Goal: Book appointment/travel/reservation

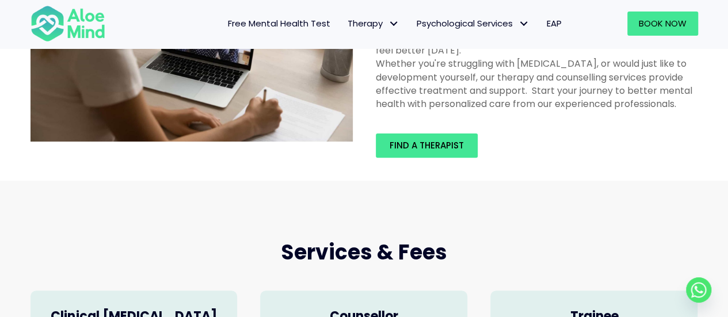
scroll to position [125, 0]
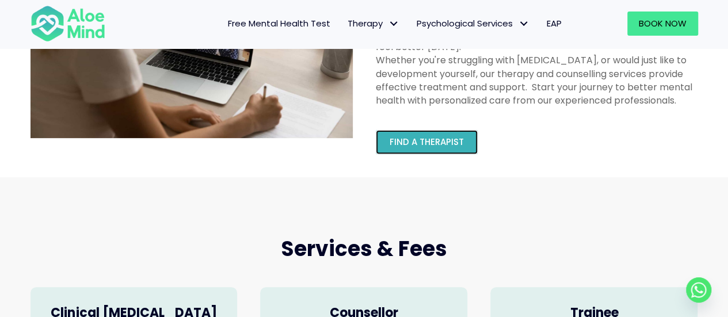
click at [414, 143] on span "Find a therapist" at bounding box center [426, 142] width 74 height 12
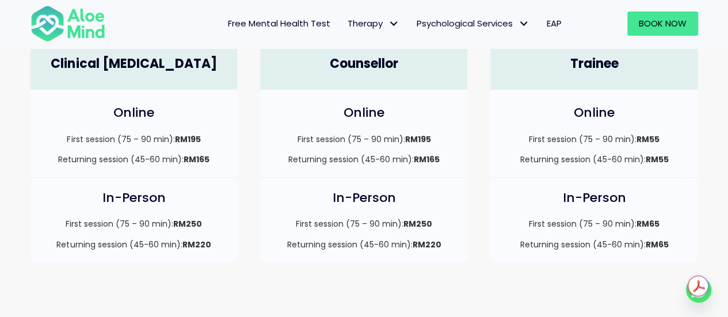
scroll to position [373, 0]
click at [244, 100] on div "Online First session (75 – 90 min): RM195 Returning session (45-60 min): RM165" at bounding box center [134, 133] width 230 height 87
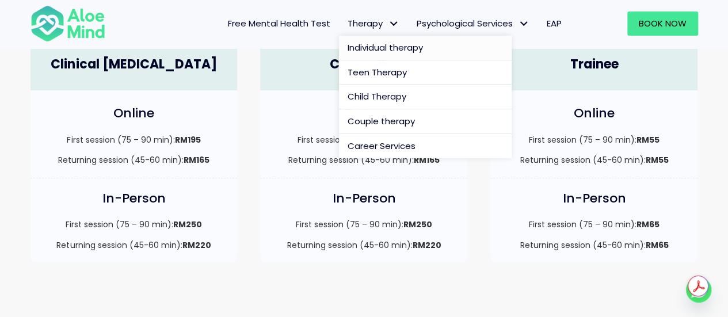
click at [377, 44] on span "Individual therapy" at bounding box center [384, 47] width 75 height 12
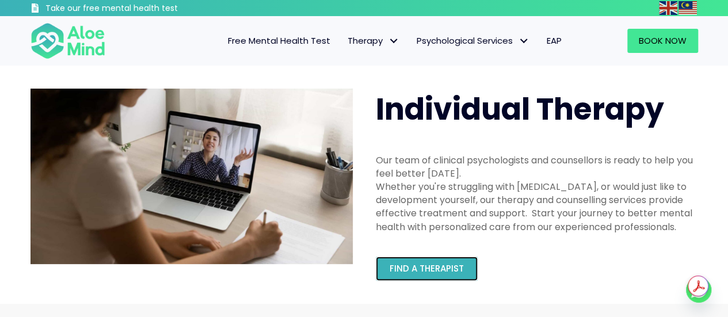
click at [407, 264] on span "Find a therapist" at bounding box center [426, 268] width 74 height 12
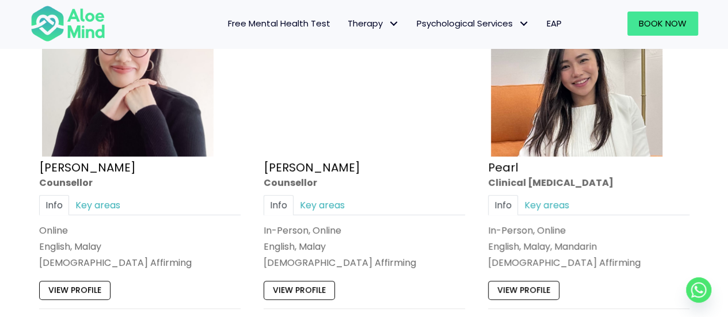
scroll to position [2416, 0]
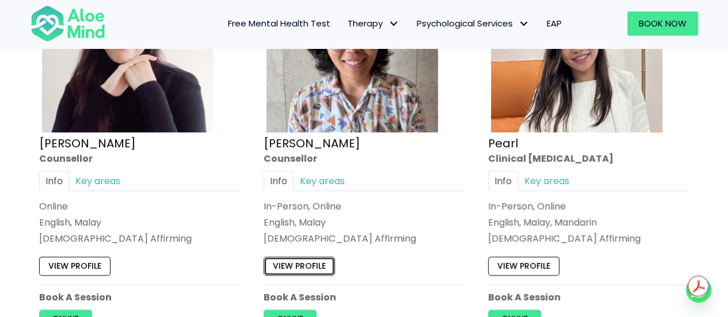
click at [308, 257] on link "View profile" at bounding box center [298, 266] width 71 height 18
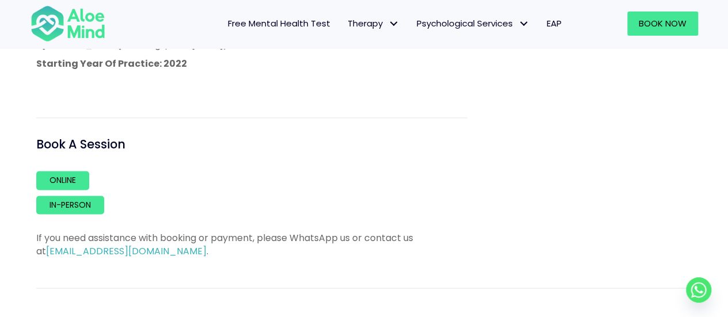
scroll to position [816, 0]
